Goal: Information Seeking & Learning: Find specific fact

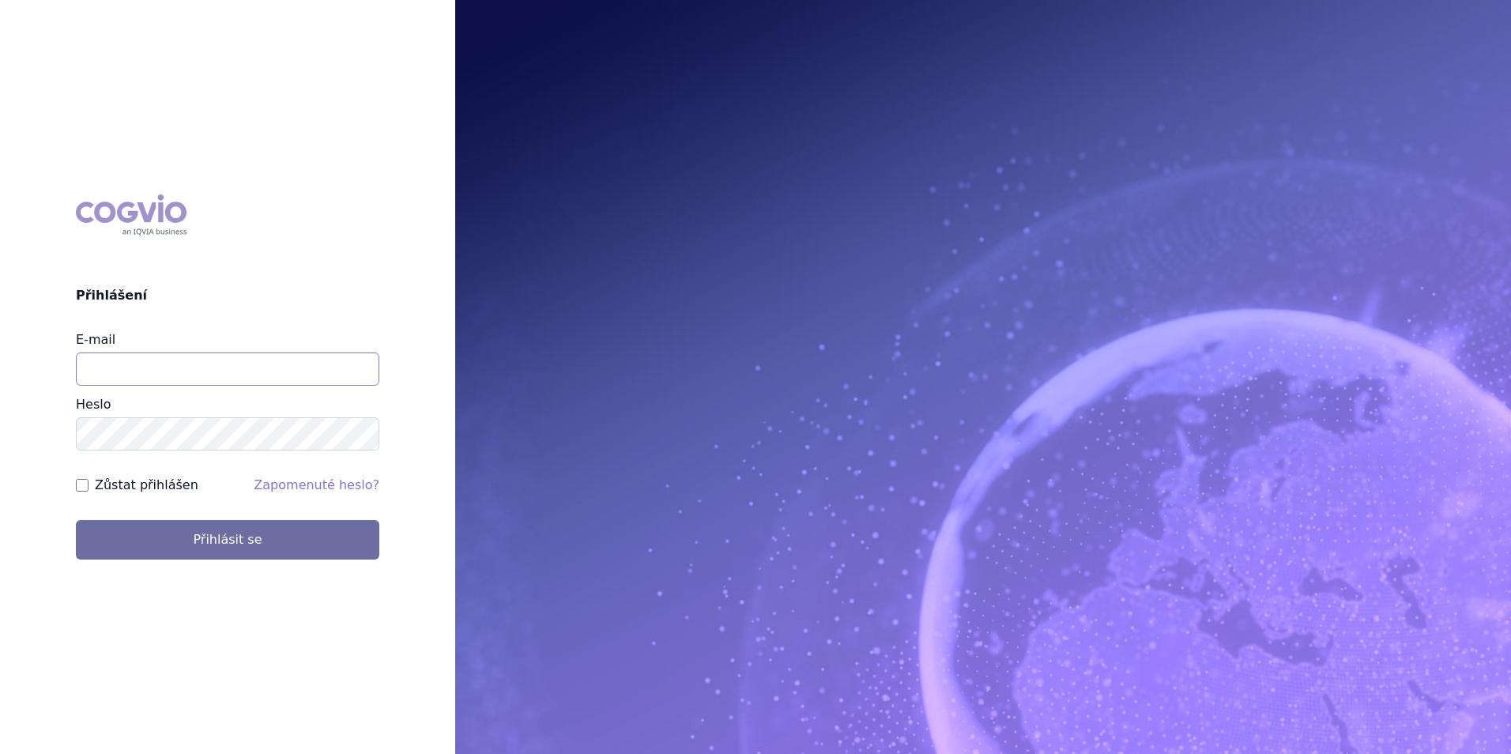
click at [179, 379] on input "E-mail" at bounding box center [228, 369] width 304 height 33
type input "[PERSON_NAME][EMAIL_ADDRESS][DOMAIN_NAME]"
click at [76, 520] on button "Přihlásit se" at bounding box center [228, 540] width 304 height 40
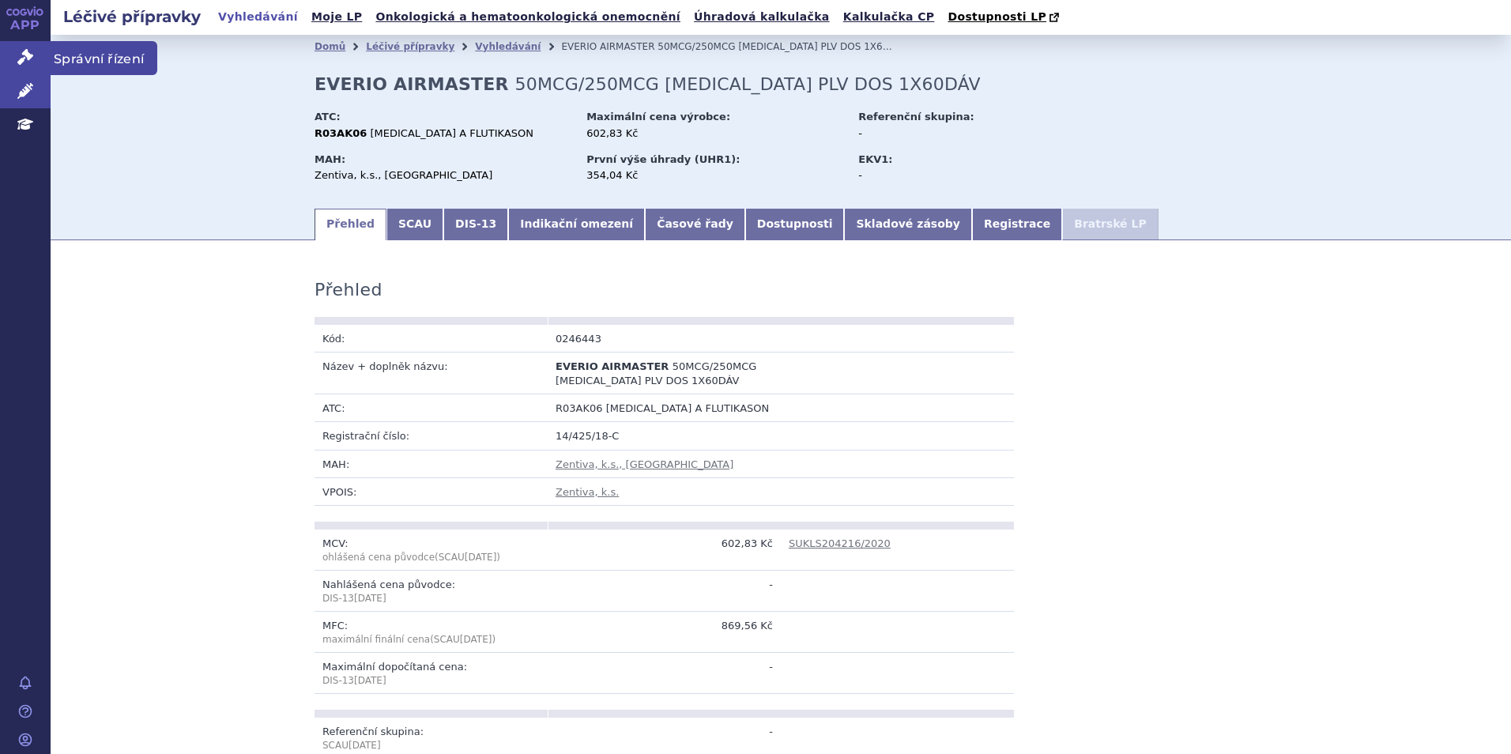
click at [58, 63] on span "Správní řízení" at bounding box center [104, 57] width 107 height 33
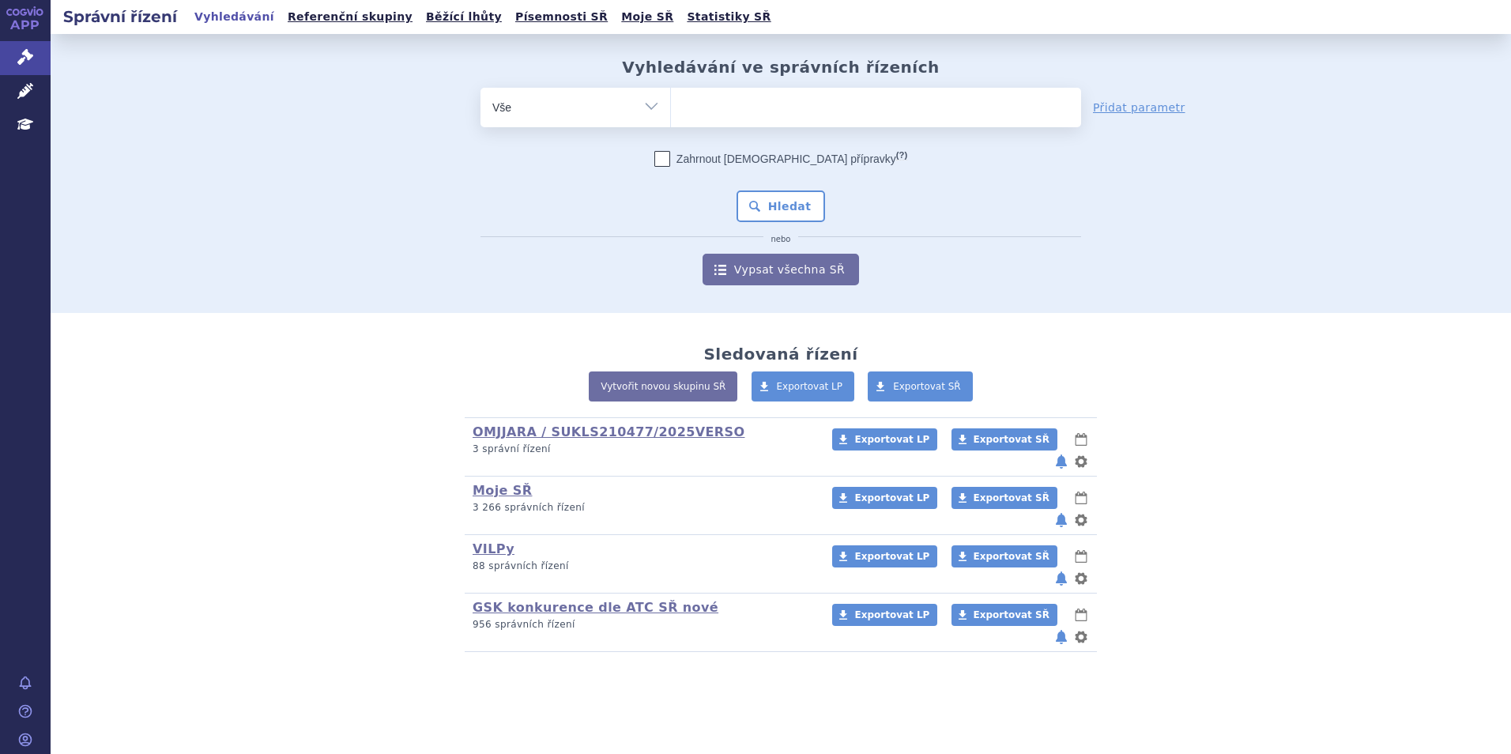
click at [714, 105] on ul at bounding box center [876, 104] width 410 height 33
click at [671, 105] on select at bounding box center [670, 107] width 1 height 40
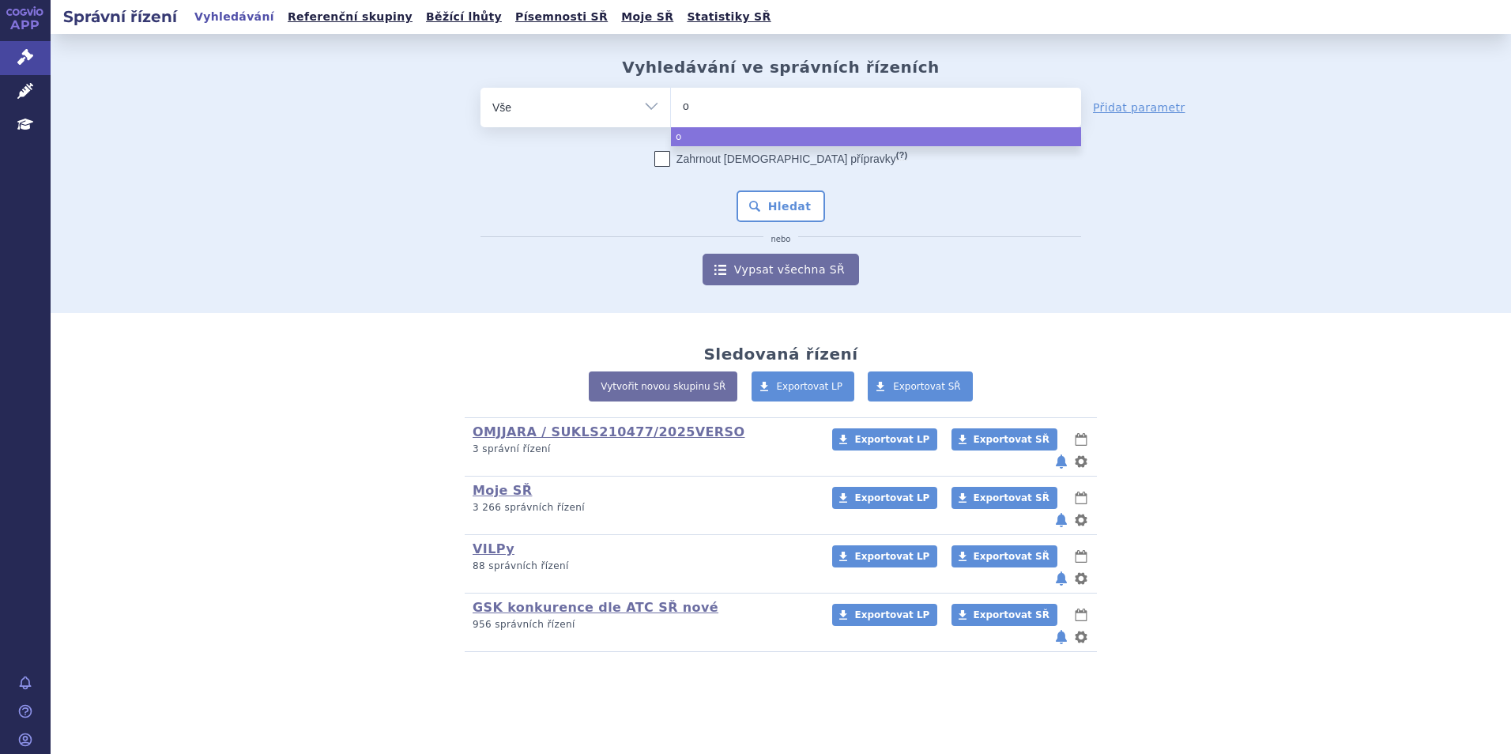
type input "om"
type input "omjj"
type input "omjja"
type input "omjjara"
select select "omjjara"
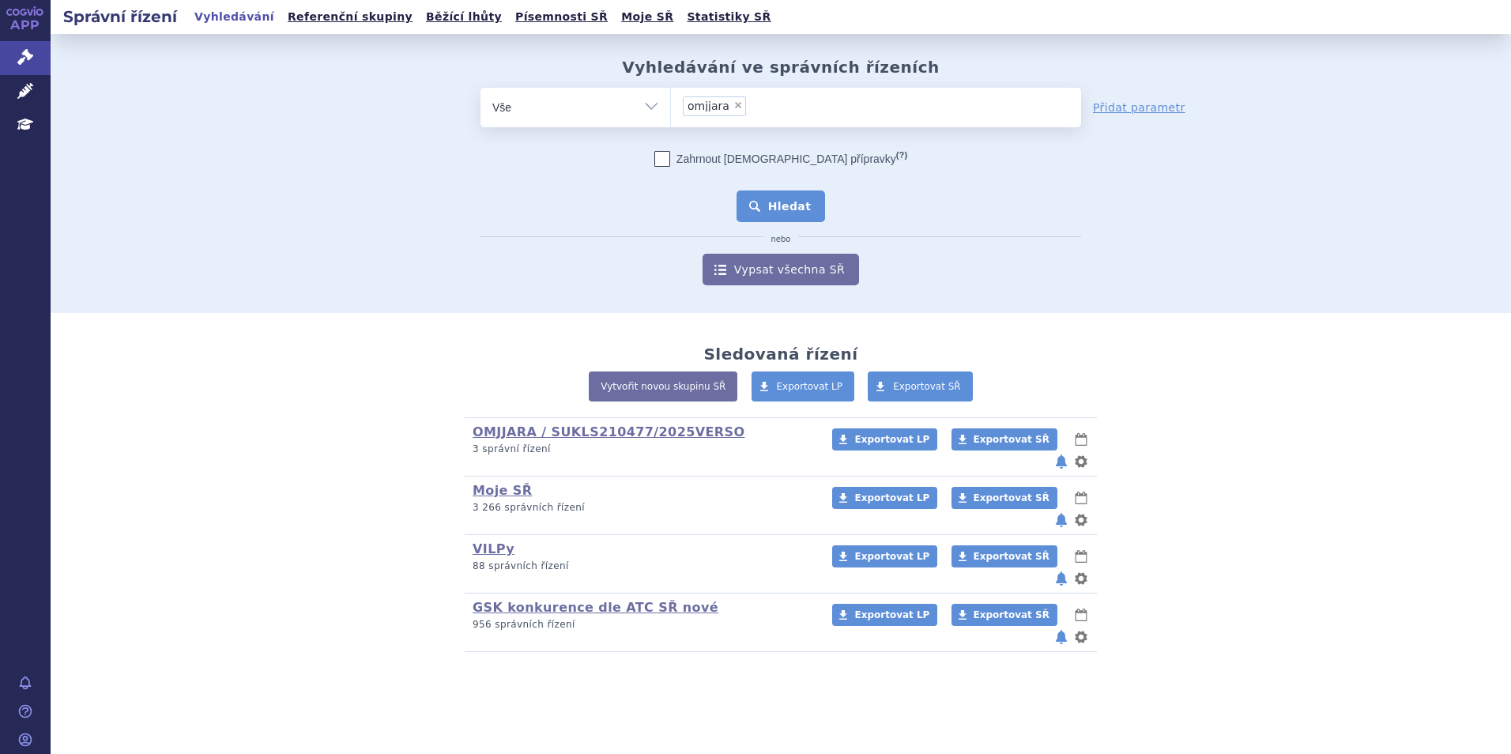
click at [786, 205] on button "Hledat" at bounding box center [781, 206] width 89 height 32
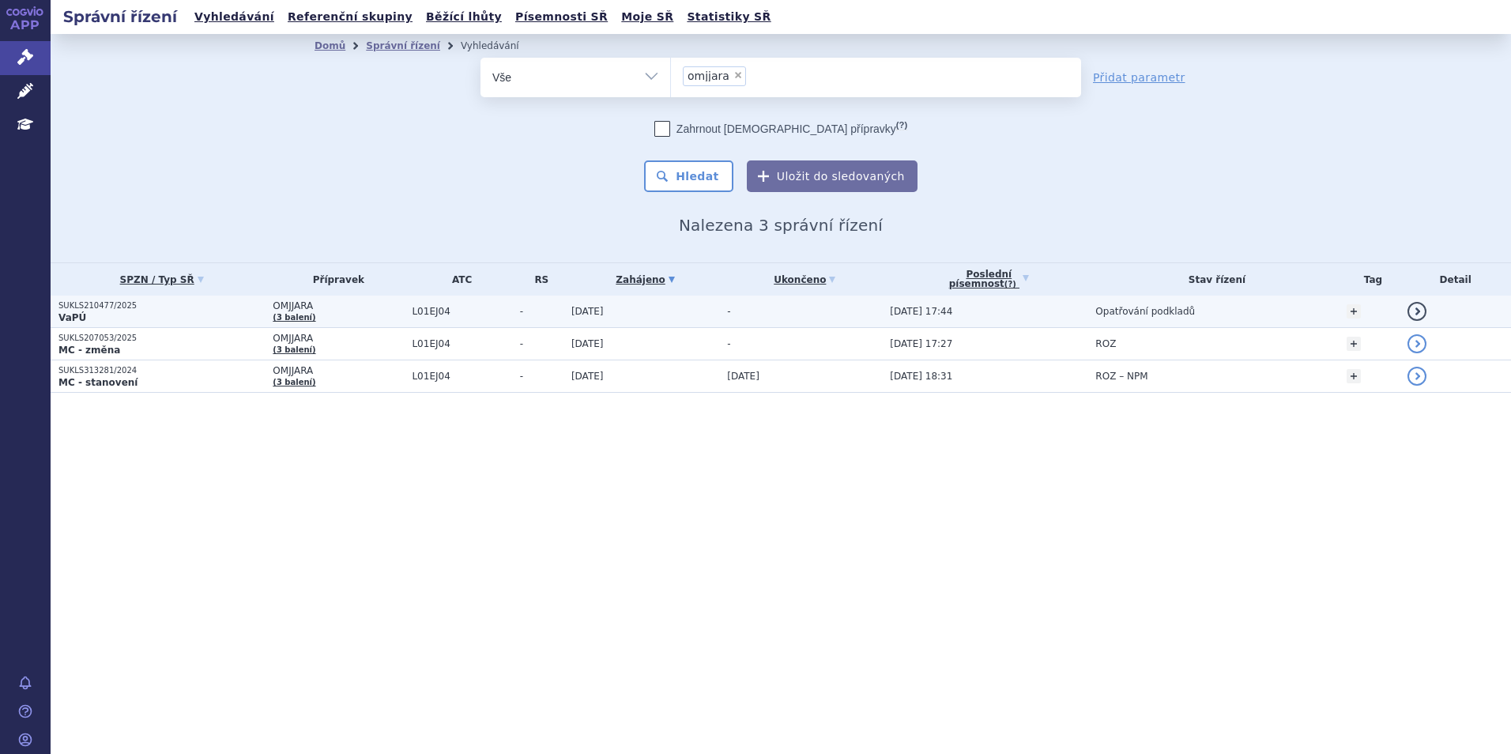
click at [1138, 314] on span "Opatřování podkladů" at bounding box center [1146, 311] width 100 height 11
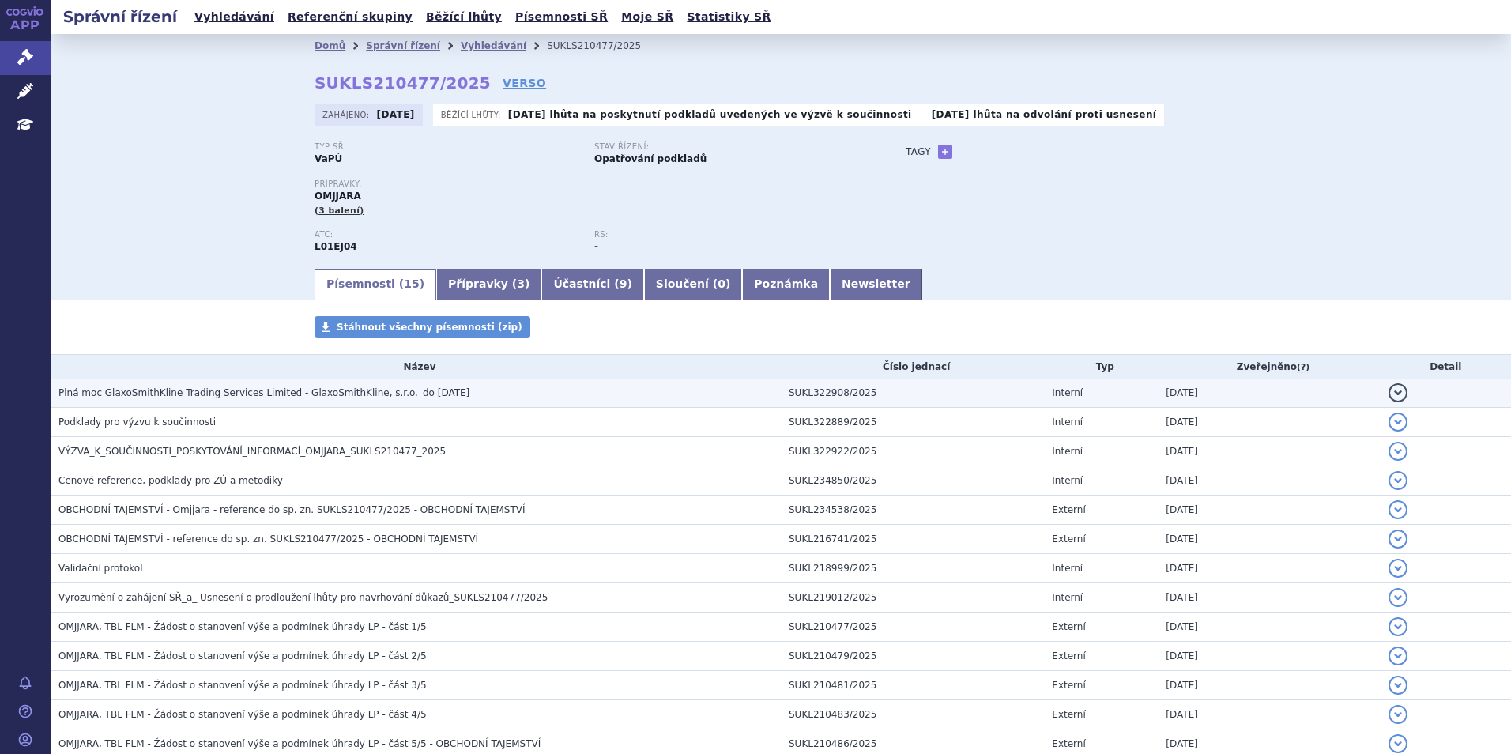
click at [110, 398] on span "Plná moc GlaxoSmithKline Trading Services Limited - GlaxoSmithKline, s.r.o._do …" at bounding box center [263, 392] width 411 height 11
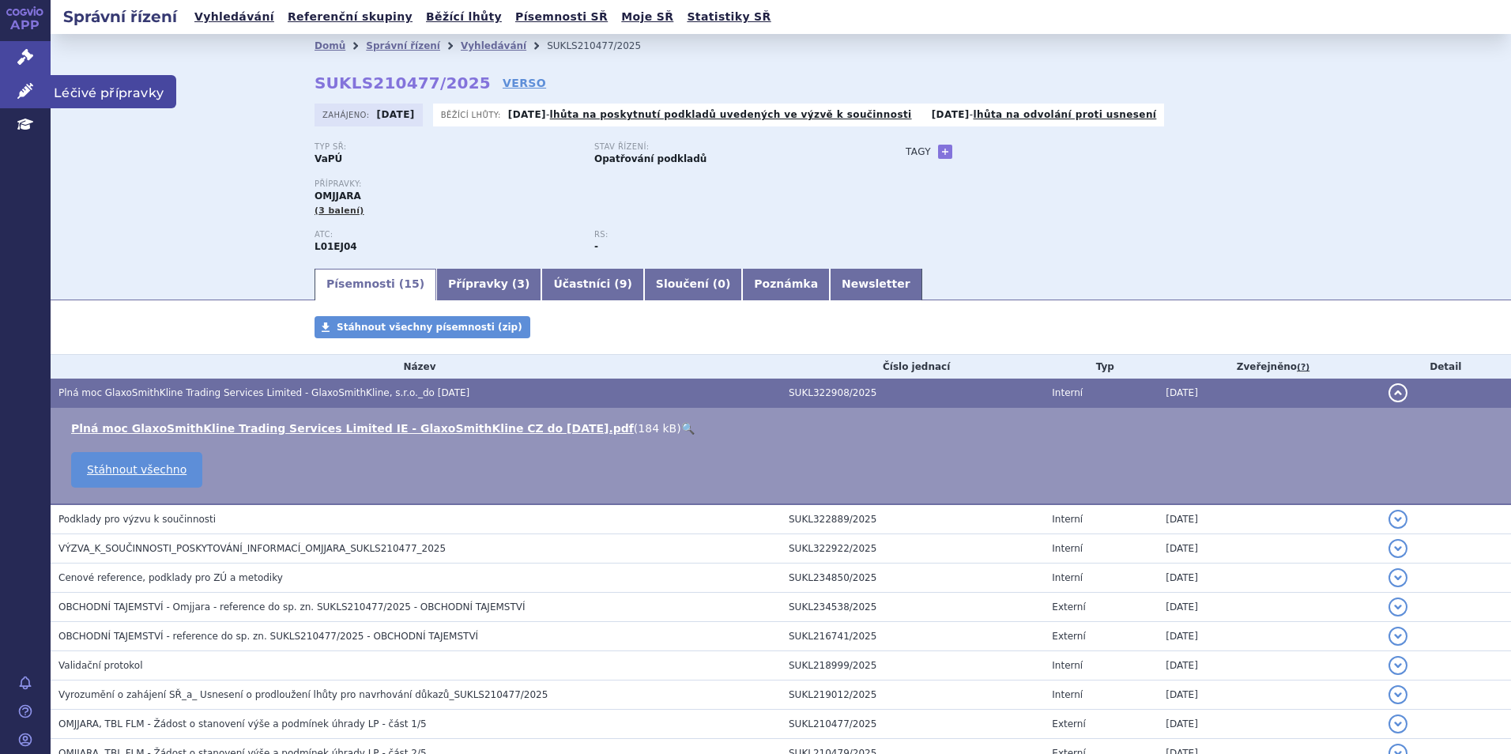
click at [70, 94] on span "Léčivé přípravky" at bounding box center [114, 91] width 126 height 33
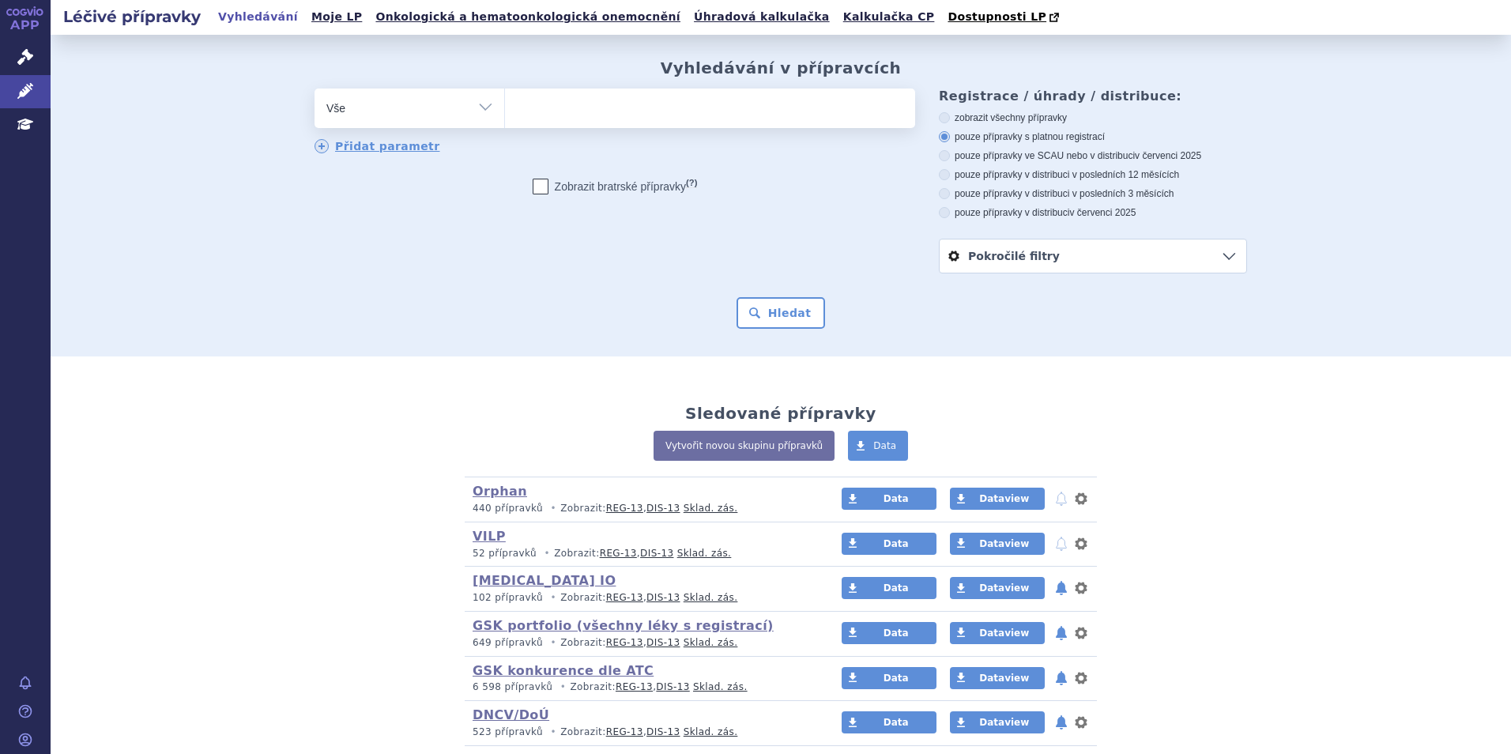
click at [571, 109] on ul at bounding box center [710, 105] width 410 height 33
click at [505, 109] on select at bounding box center [504, 108] width 1 height 40
type input "zej"
type input "zeju"
type input "zejula"
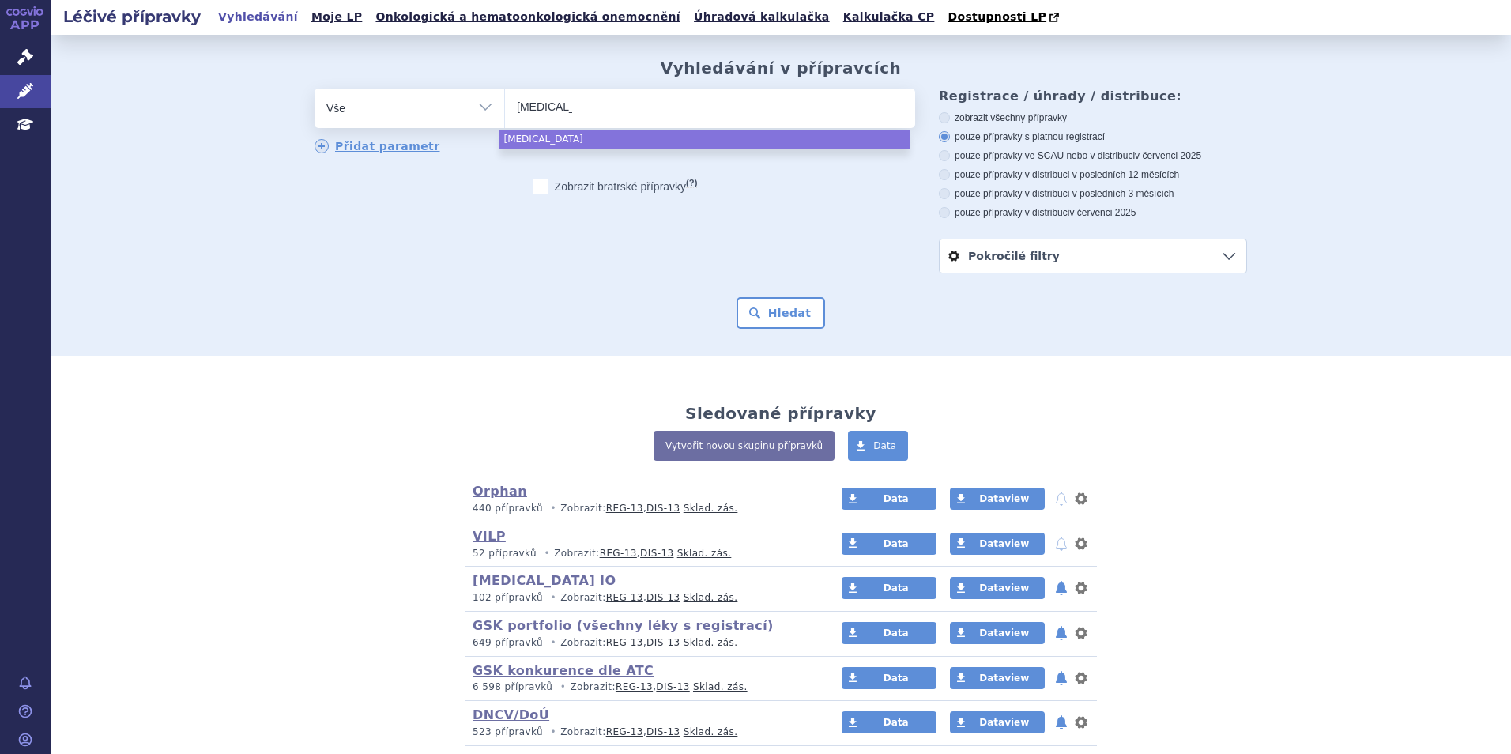
select select "zejula"
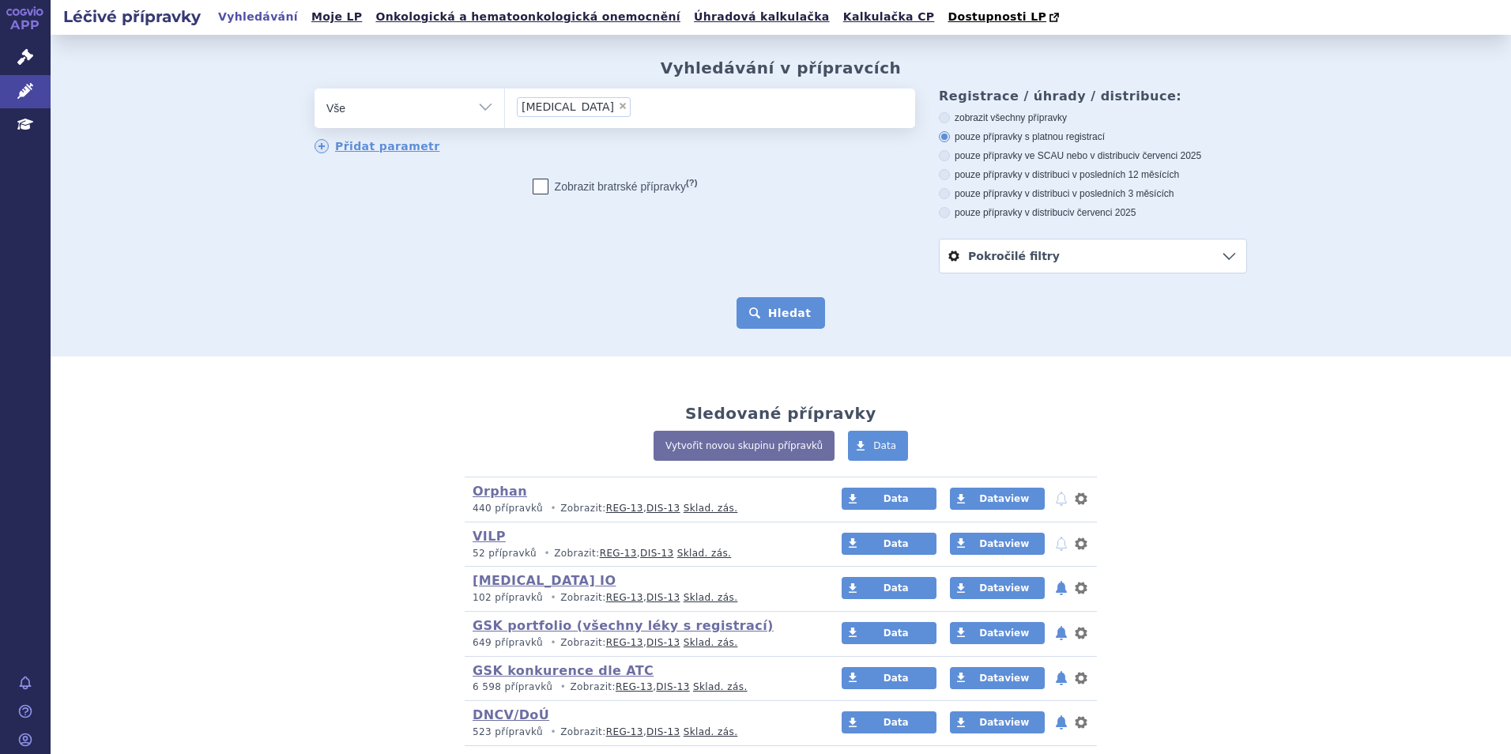
click at [765, 315] on button "Hledat" at bounding box center [781, 313] width 89 height 32
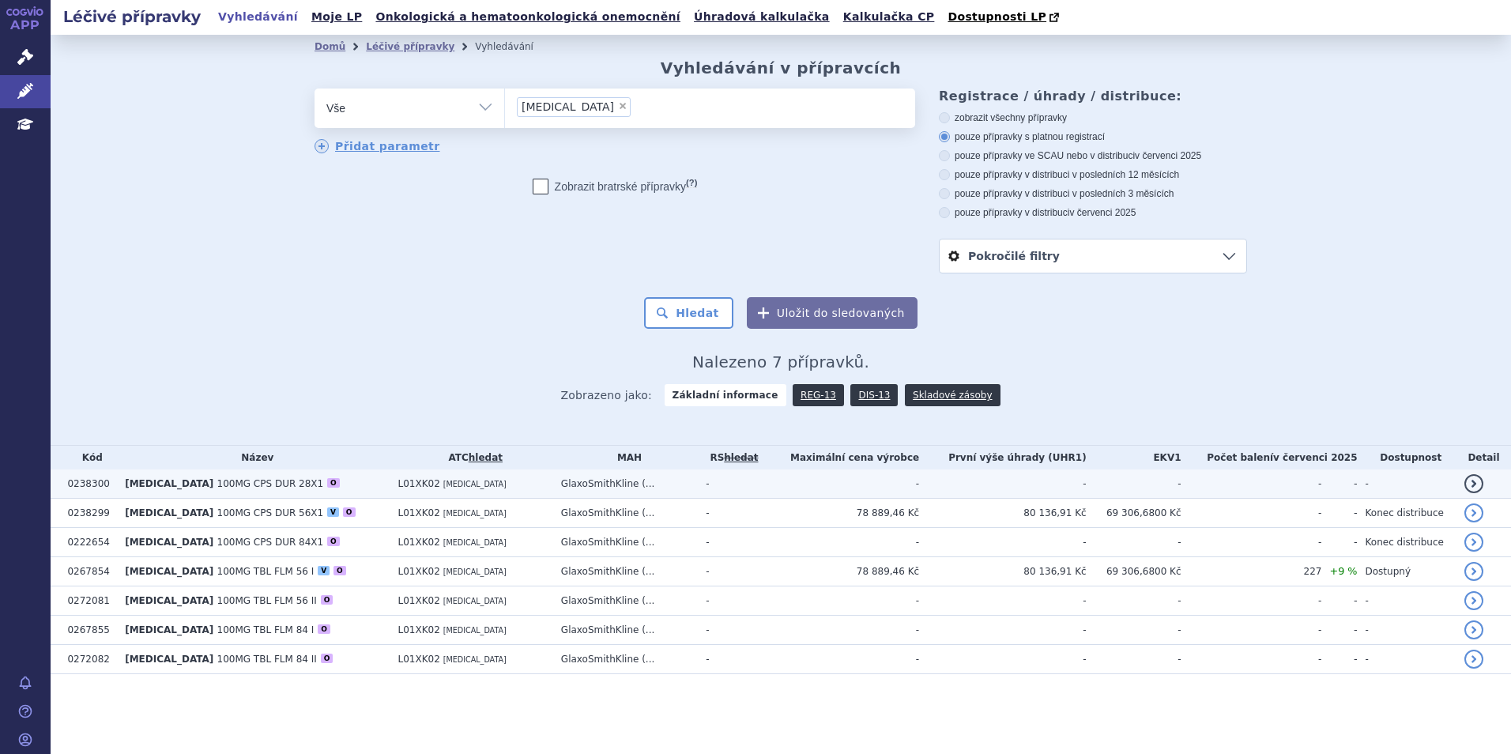
click at [217, 486] on span "100MG CPS DUR 28X1" at bounding box center [270, 483] width 107 height 11
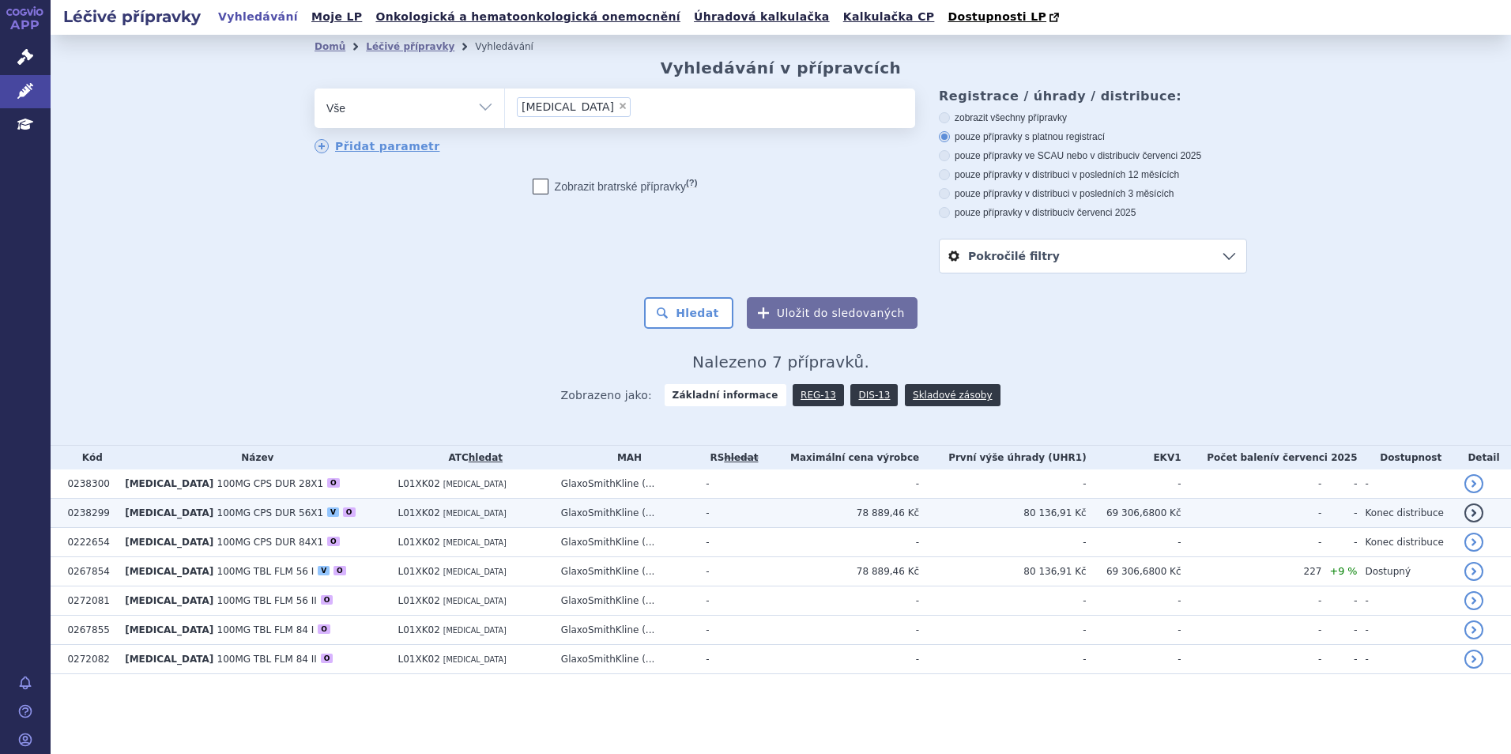
click at [224, 509] on span "100MG CPS DUR 56X1" at bounding box center [270, 512] width 107 height 11
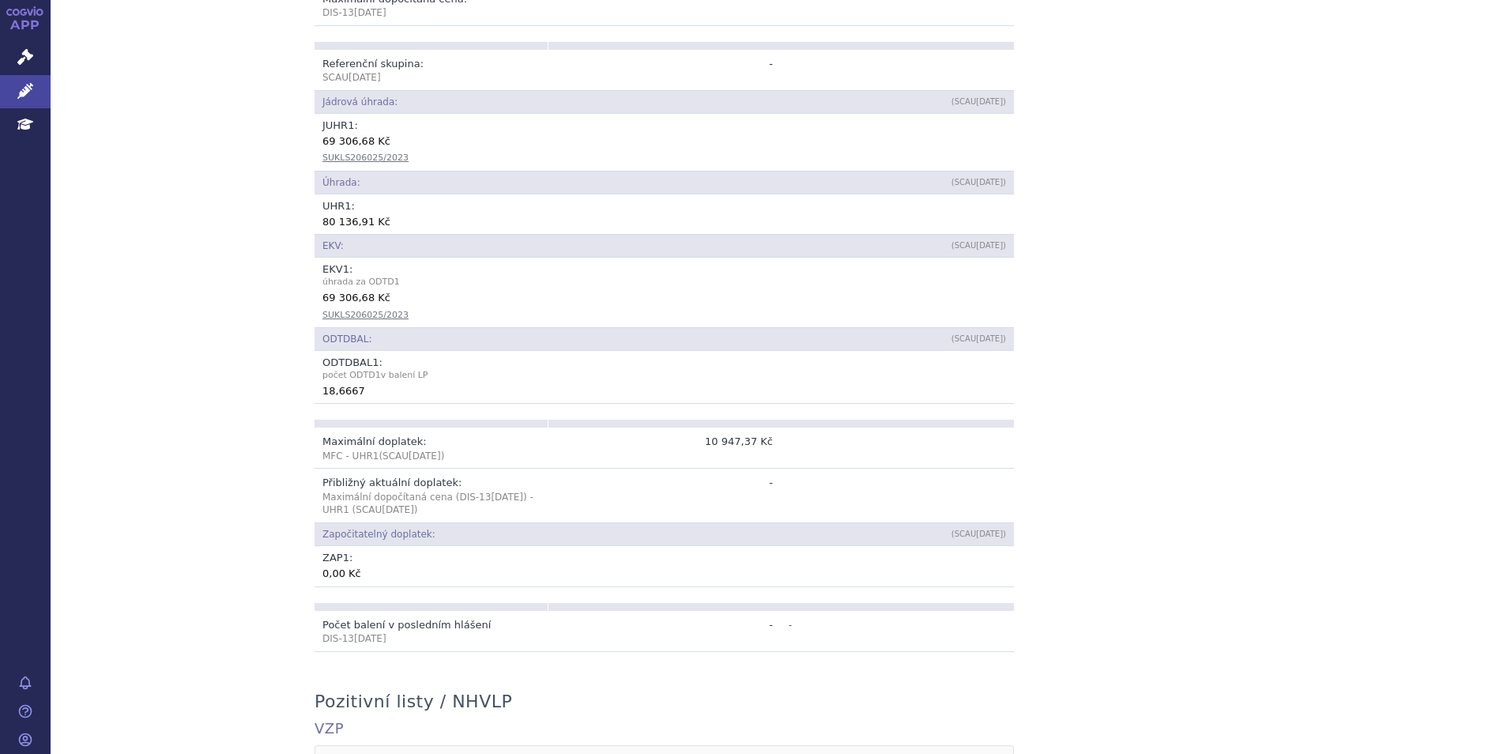
scroll to position [711, 0]
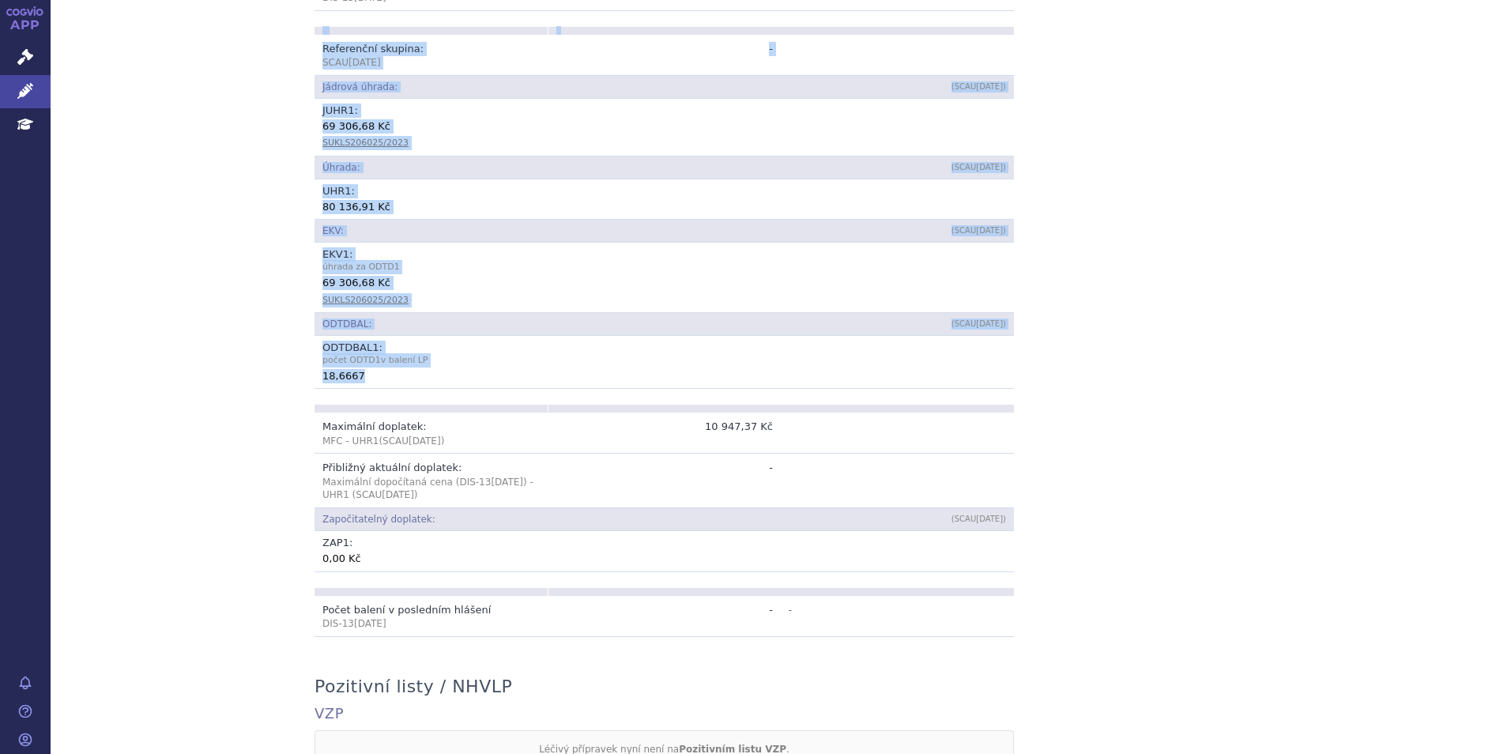
drag, startPoint x: 360, startPoint y: 364, endPoint x: 285, endPoint y: 363, distance: 75.1
click at [285, 363] on div "Přehled Kód: 0238299 Název + doplněk názvu: [MEDICAL_DATA] 100MG CPS DUR 56X1 A…" at bounding box center [781, 413] width 996 height 1652
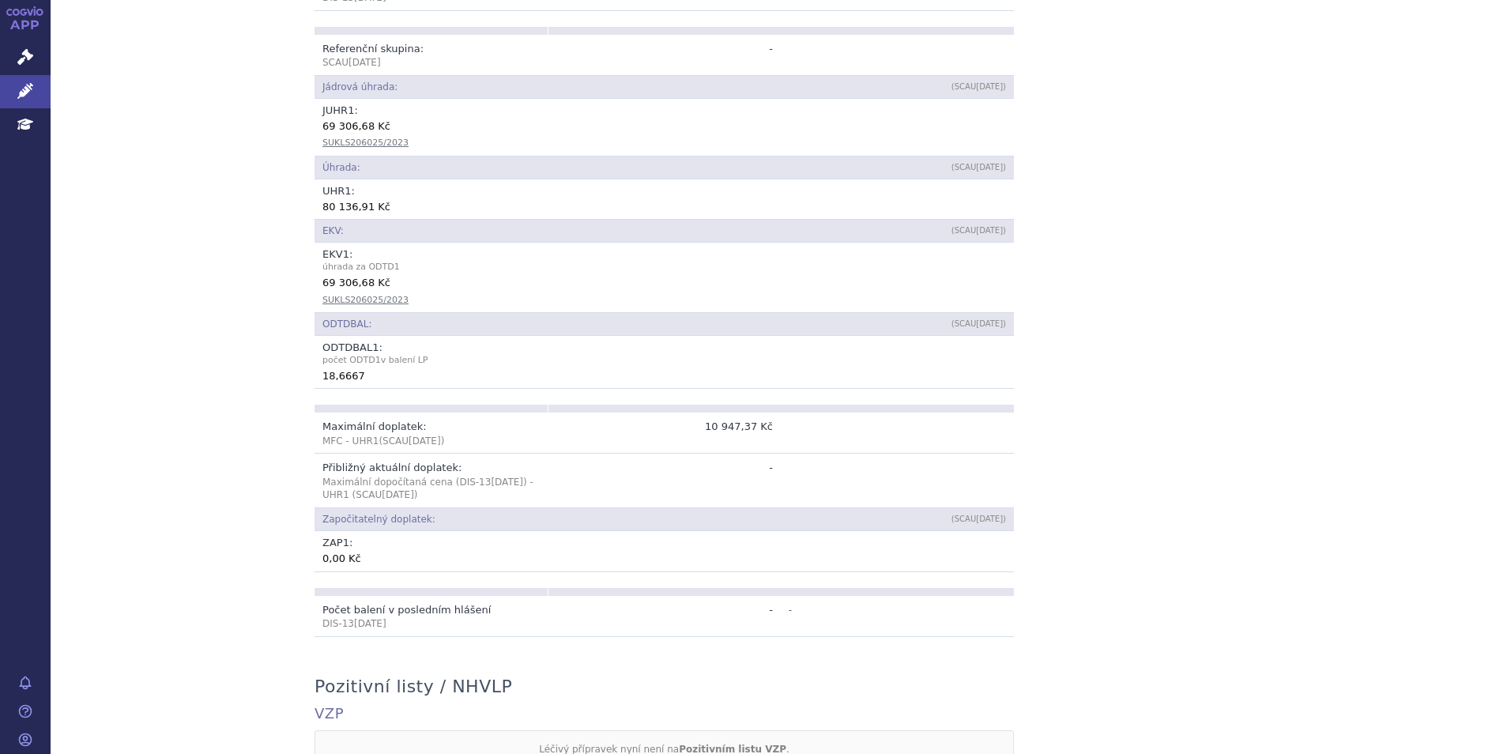
click at [104, 409] on div "Přehled Kód: 0238299 Název + doplněk názvu: [MEDICAL_DATA] 100MG CPS DUR 56X1 A…" at bounding box center [781, 413] width 1461 height 1652
drag, startPoint x: 359, startPoint y: 364, endPoint x: 315, endPoint y: 372, distance: 44.8
click at [315, 372] on td "ODTDBAL 1 : počet ODTD 1 v balení [DATE],6667" at bounding box center [665, 362] width 700 height 53
copy div "18,6667"
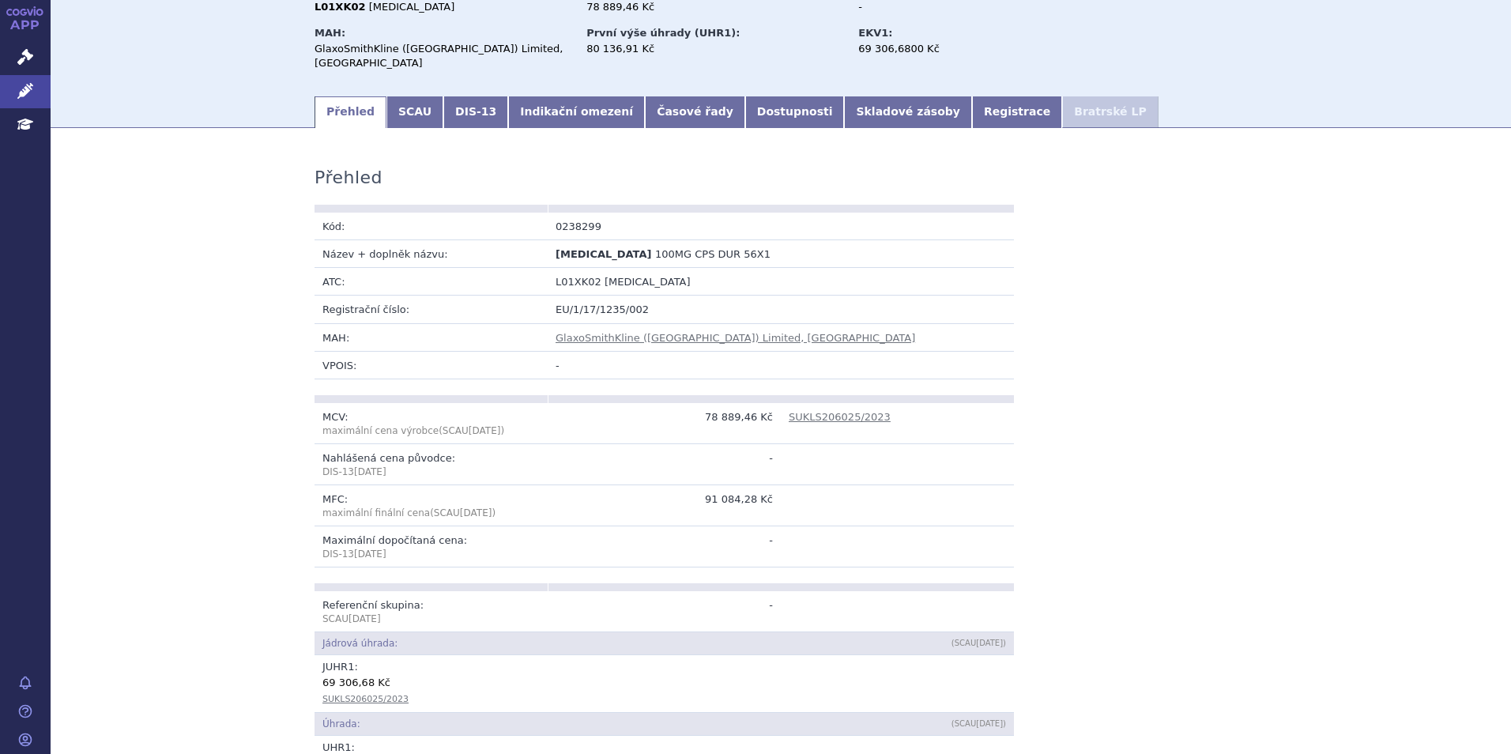
scroll to position [79, 0]
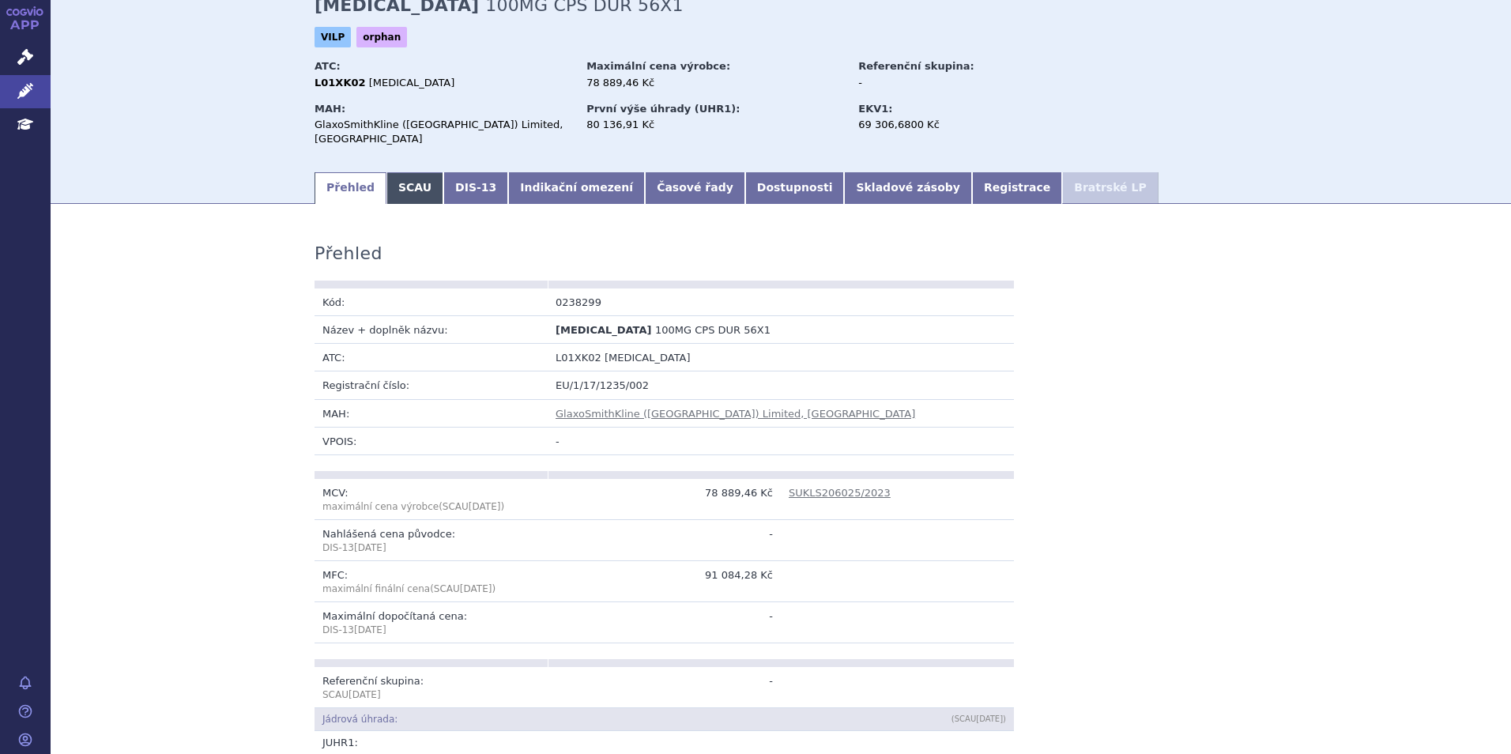
click at [405, 175] on link "SCAU" at bounding box center [415, 188] width 57 height 32
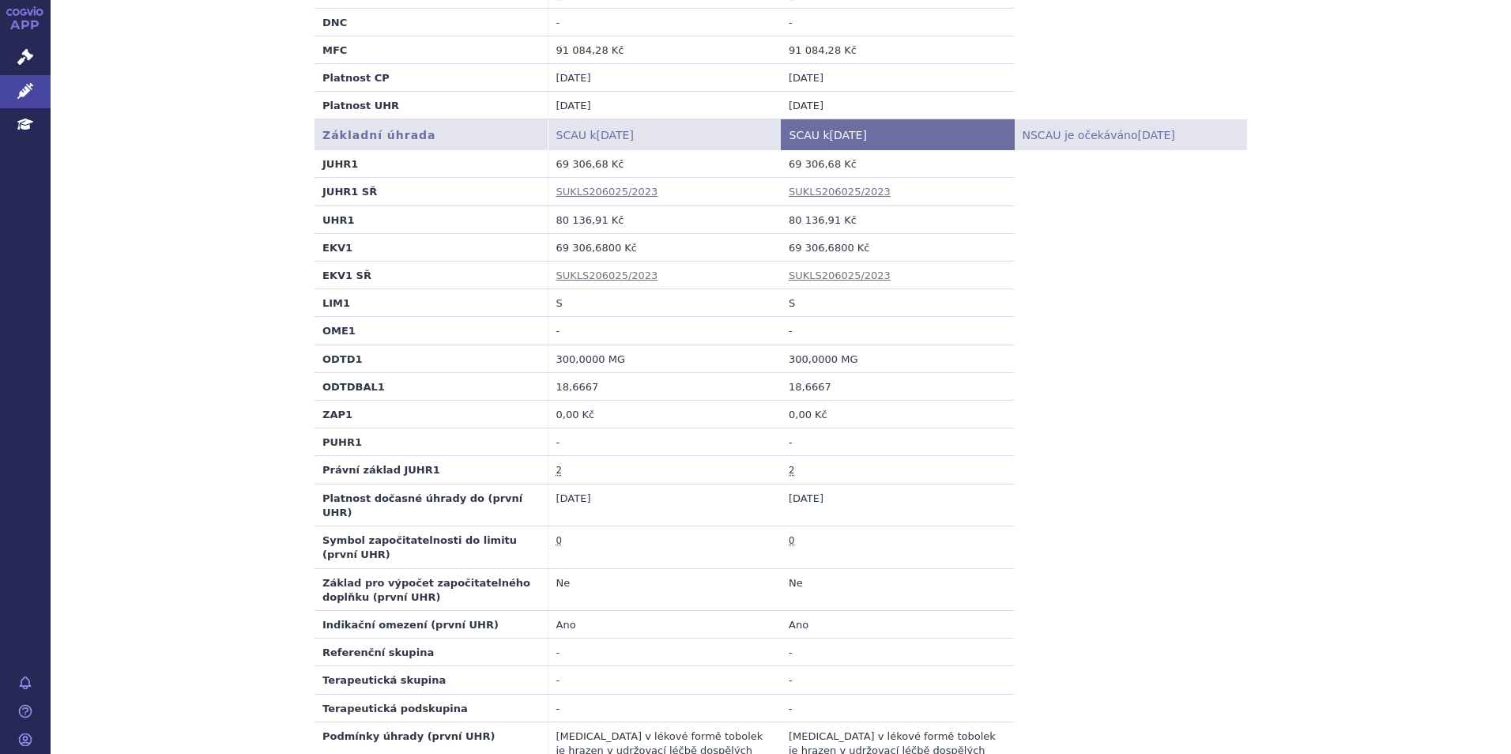
scroll to position [553, 0]
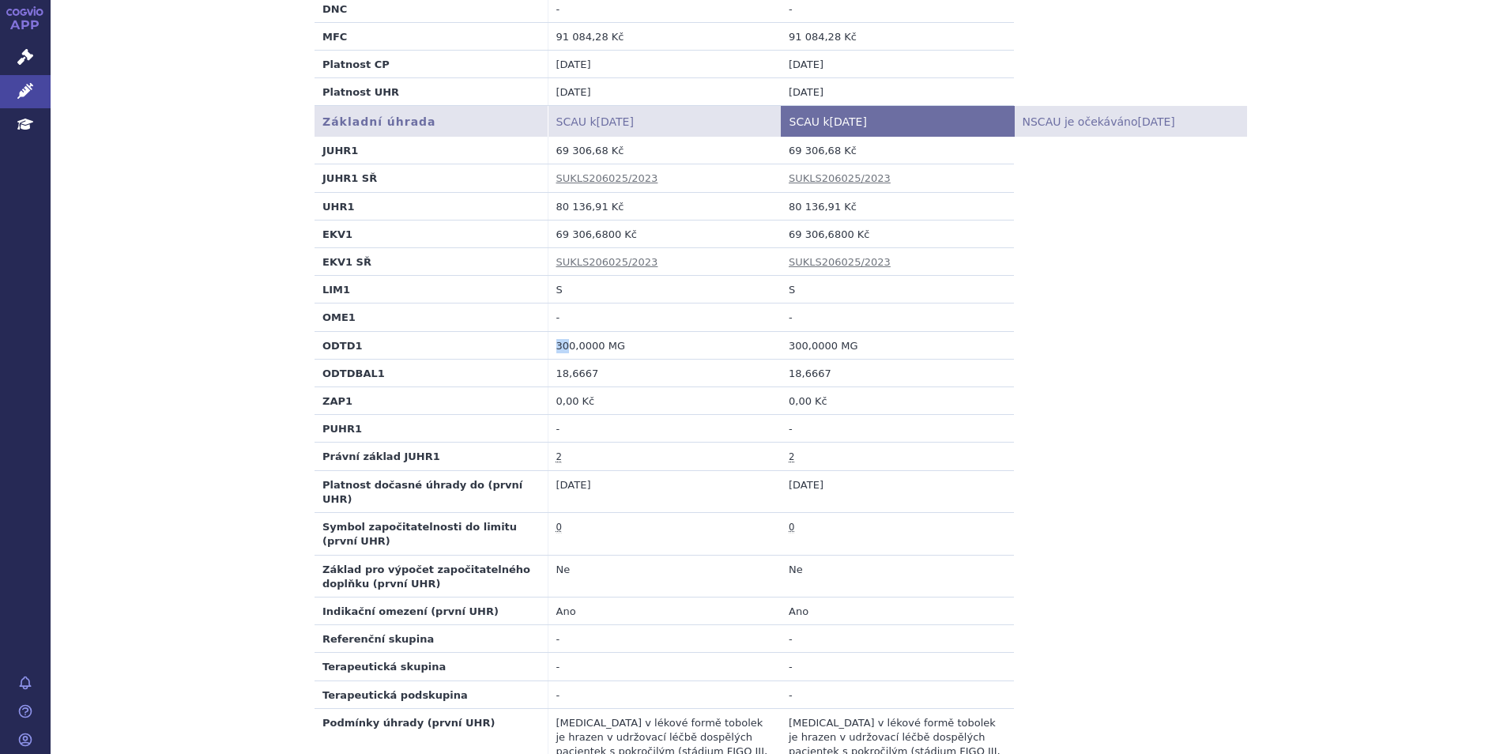
drag, startPoint x: 564, startPoint y: 335, endPoint x: 542, endPoint y: 332, distance: 21.6
click at [548, 332] on td "300,0000 MG" at bounding box center [664, 345] width 233 height 28
click at [535, 331] on tr "ODTD1 300,0000 MG 300,0000 MG" at bounding box center [781, 345] width 933 height 28
copy tr "300"
